Goal: Navigation & Orientation: Find specific page/section

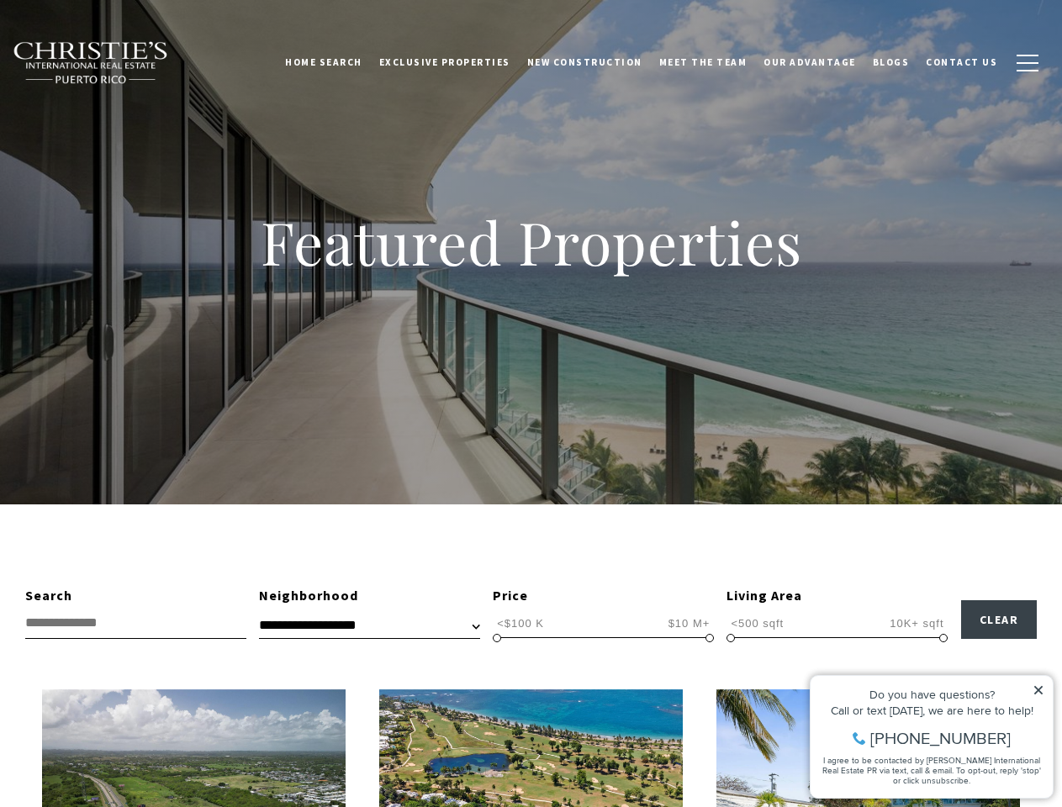
click at [530, 403] on div "Featured Properties" at bounding box center [531, 252] width 1062 height 504
click at [348, 62] on link "Home Search" at bounding box center [324, 62] width 94 height 42
click at [715, 62] on link "Meet the Team" at bounding box center [703, 62] width 105 height 42
click at [1027, 63] on span "button" at bounding box center [1027, 63] width 22 height 2
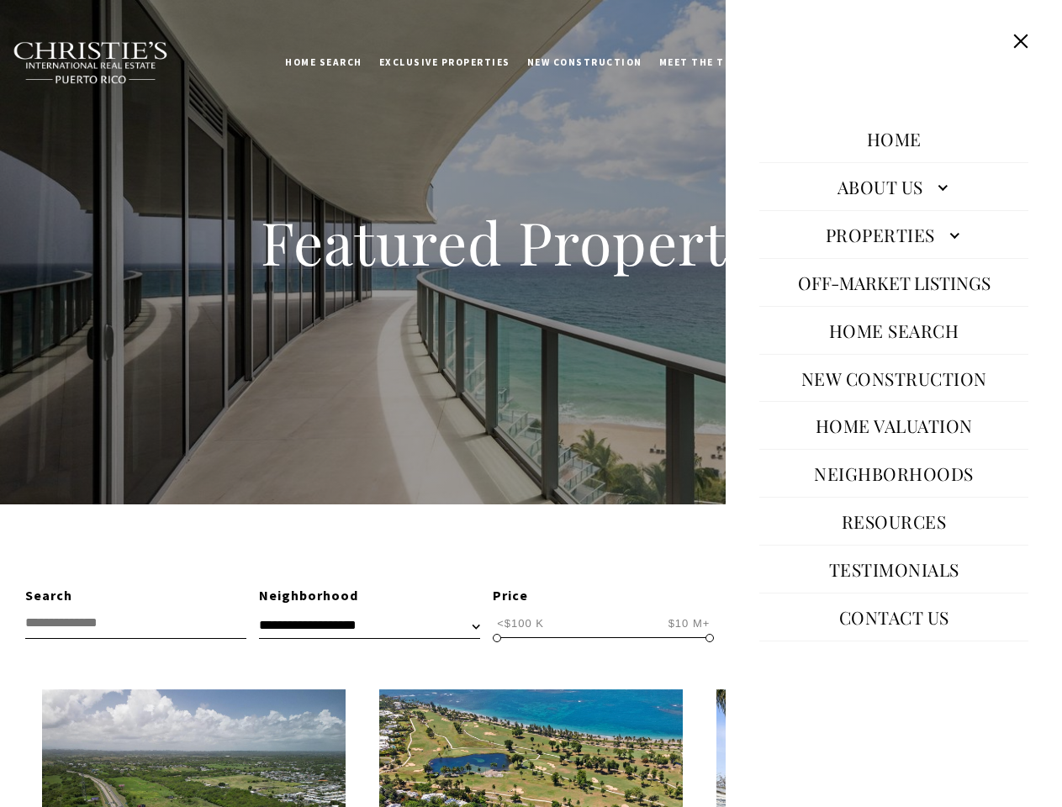
click at [520, 623] on span "<$100 K" at bounding box center [520, 623] width 55 height 16
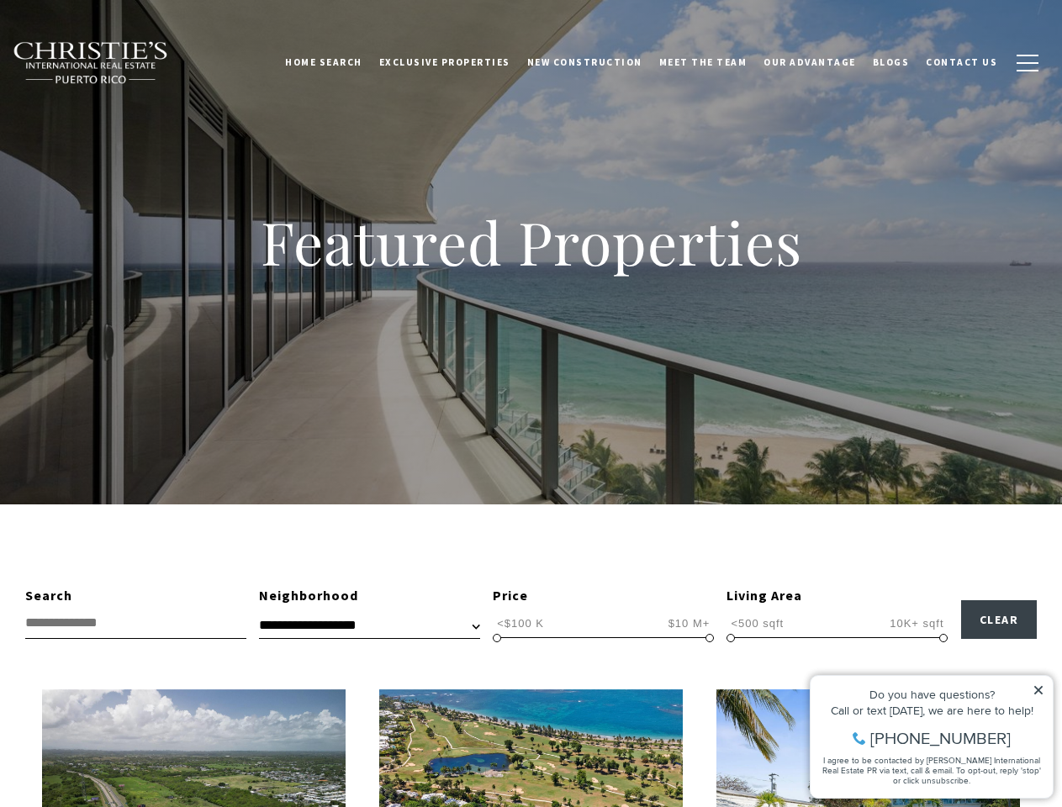
click at [688, 623] on span "$10 M+" at bounding box center [689, 623] width 50 height 16
click at [497, 638] on span at bounding box center [497, 638] width 8 height 8
click at [709, 638] on span at bounding box center [709, 638] width 8 height 8
click at [756, 623] on span "<500 sqft" at bounding box center [756, 623] width 61 height 16
click at [916, 623] on span "10K+ sqft" at bounding box center [916, 623] width 62 height 16
